Goal: Information Seeking & Learning: Check status

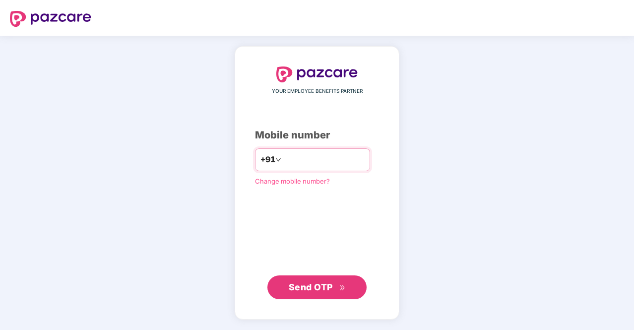
type input "**********"
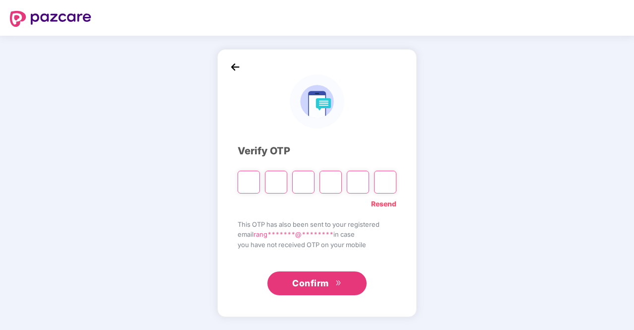
type input "*"
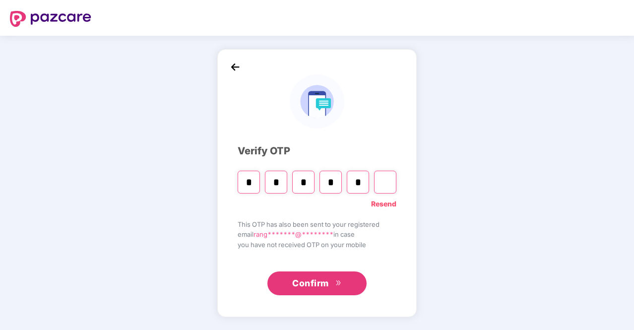
type input "*"
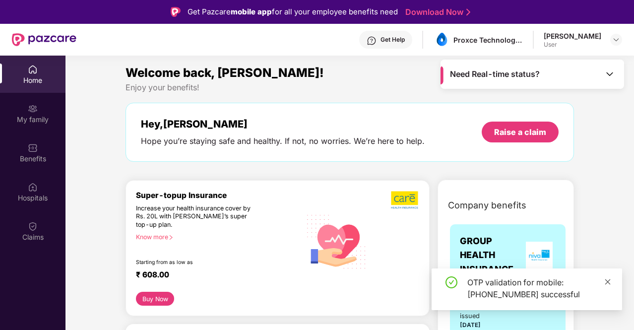
click at [611, 284] on icon "close" at bounding box center [608, 281] width 7 height 7
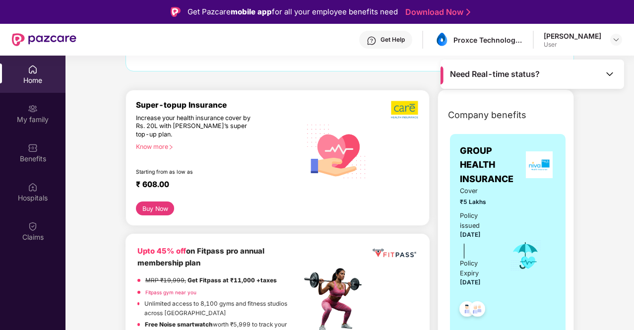
scroll to position [19, 0]
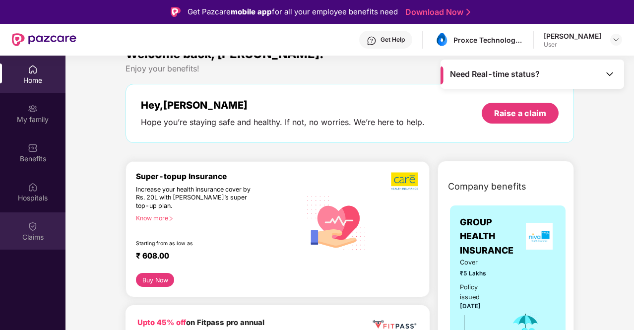
click at [35, 241] on div "Claims" at bounding box center [33, 237] width 66 height 10
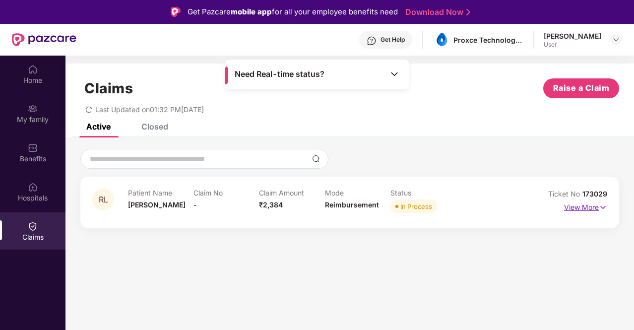
click at [597, 209] on p "View More" at bounding box center [585, 206] width 43 height 13
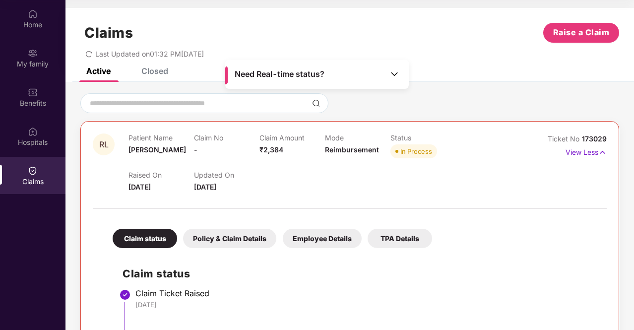
click at [143, 73] on div "Closed" at bounding box center [154, 71] width 27 height 10
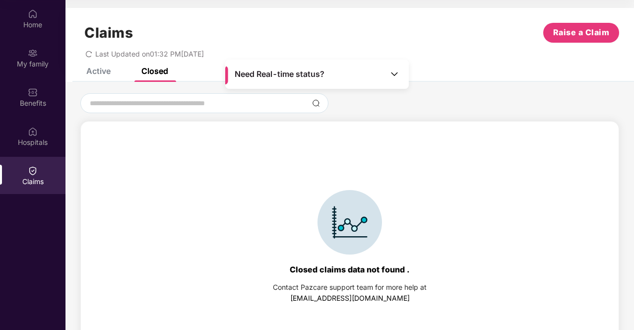
click at [98, 72] on div "Active" at bounding box center [98, 71] width 24 height 10
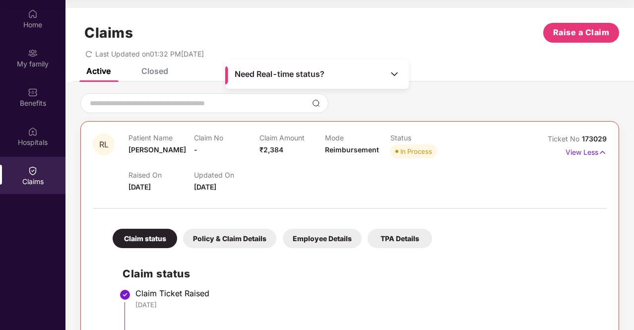
scroll to position [10, 0]
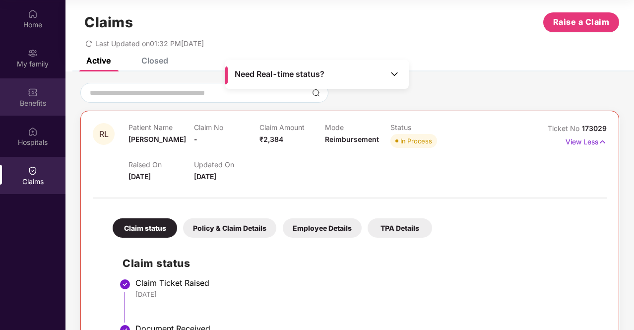
click at [32, 94] on img at bounding box center [33, 92] width 10 height 10
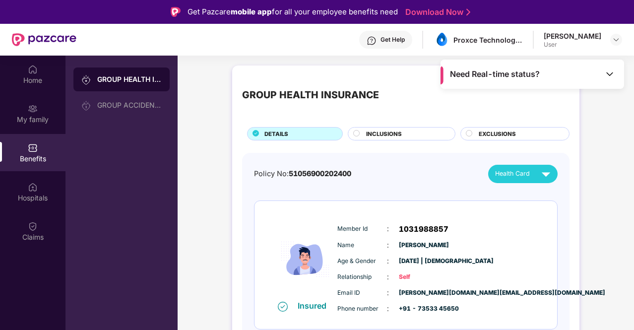
scroll to position [0, 0]
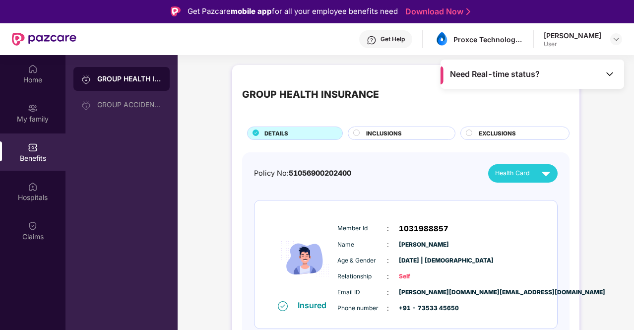
click at [478, 131] on div "EXCLUSIONS" at bounding box center [519, 134] width 90 height 10
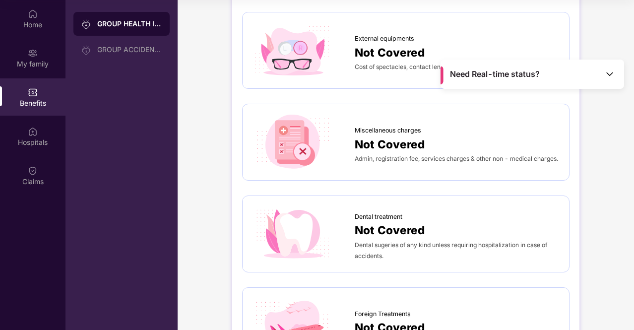
scroll to position [0, 0]
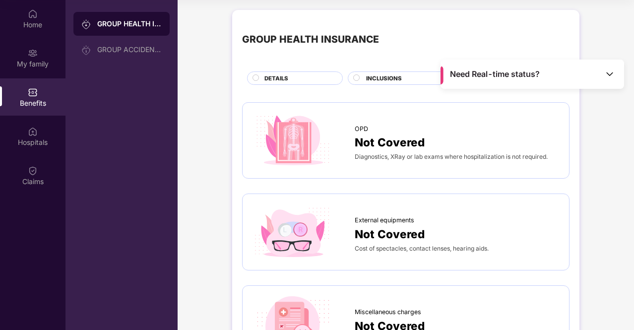
click at [269, 83] on div "DETAILS" at bounding box center [299, 79] width 78 height 10
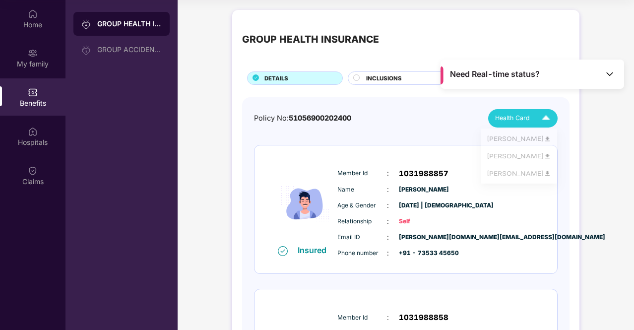
click at [530, 119] on div "Health Card" at bounding box center [525, 118] width 60 height 17
click at [417, 126] on div "Policy No: 51056900202400 Health Card" at bounding box center [406, 118] width 304 height 18
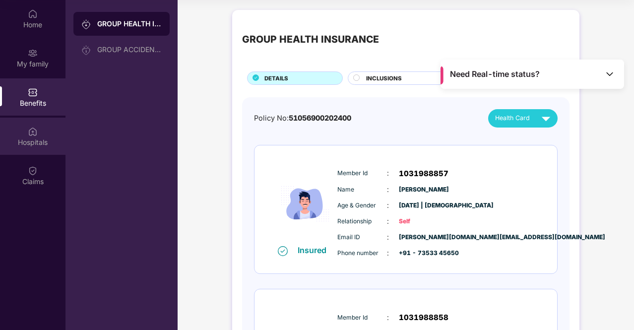
click at [39, 127] on div "Hospitals" at bounding box center [33, 136] width 66 height 37
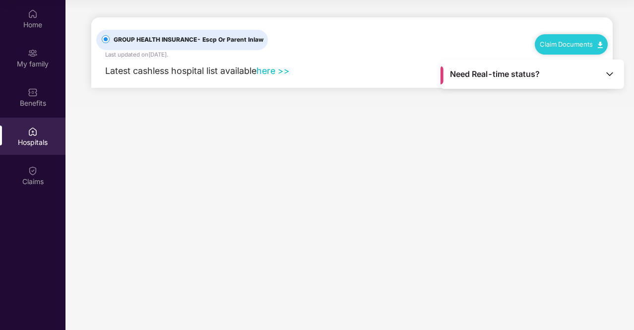
click at [275, 70] on link "here >>" at bounding box center [273, 71] width 33 height 10
click at [39, 43] on div "My family" at bounding box center [33, 57] width 66 height 37
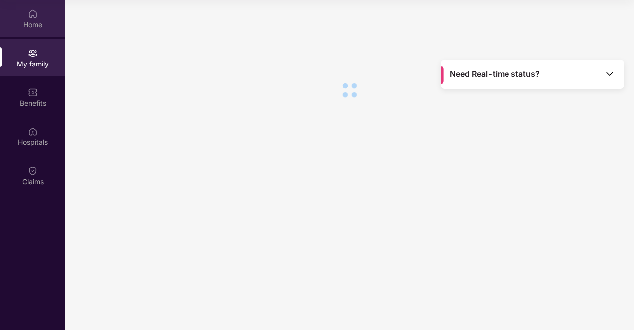
click at [28, 25] on div "Home" at bounding box center [33, 25] width 66 height 10
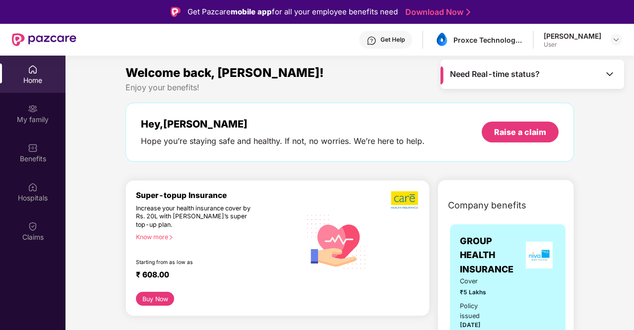
click at [572, 49] on div "Get Help Proxce Technologies [PERSON_NAME] User" at bounding box center [349, 40] width 546 height 32
click at [612, 40] on div at bounding box center [617, 40] width 12 height 12
click at [530, 103] on div "Logout R [PERSON_NAME] User" at bounding box center [569, 79] width 129 height 62
click at [618, 44] on div at bounding box center [617, 40] width 12 height 12
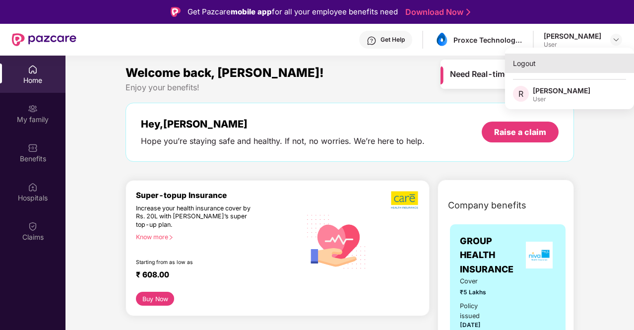
click at [523, 58] on div "Logout" at bounding box center [569, 63] width 129 height 19
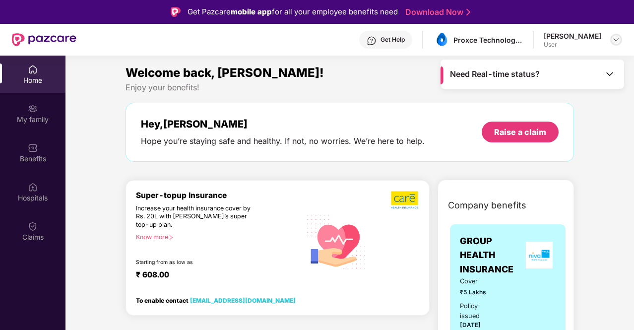
click at [612, 42] on img at bounding box center [616, 40] width 8 height 8
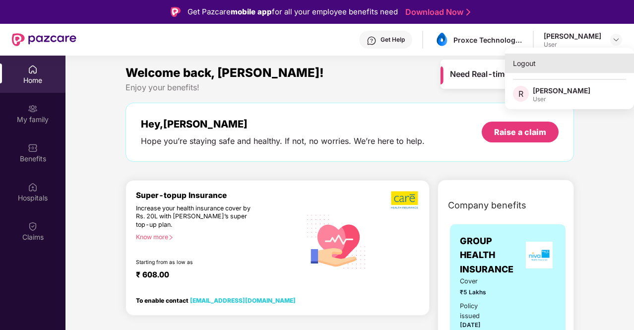
click at [514, 62] on div "Logout" at bounding box center [569, 63] width 129 height 19
